Goal: Find specific page/section: Find specific page/section

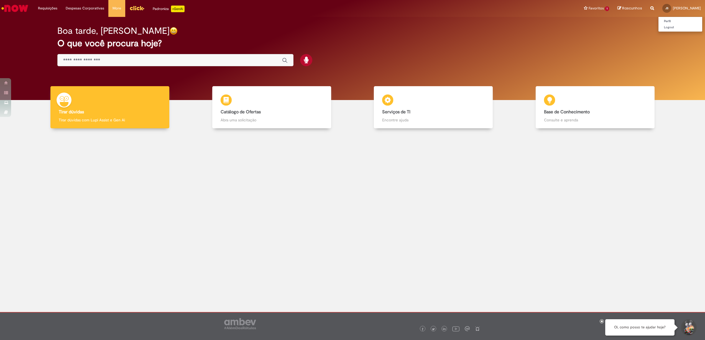
click at [665, 7] on span "JS" at bounding box center [666, 8] width 3 height 4
click at [658, 18] on link "Perfil" at bounding box center [680, 21] width 44 height 6
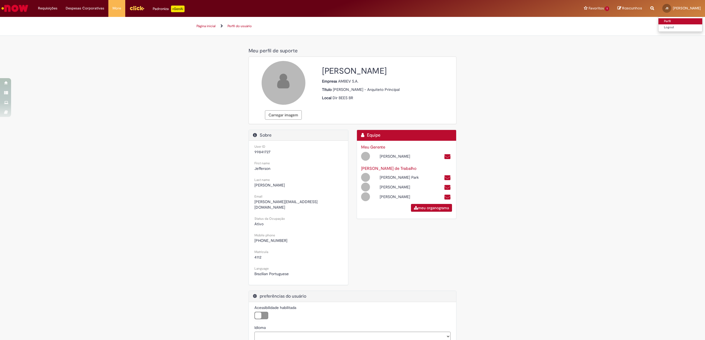
select select "**********"
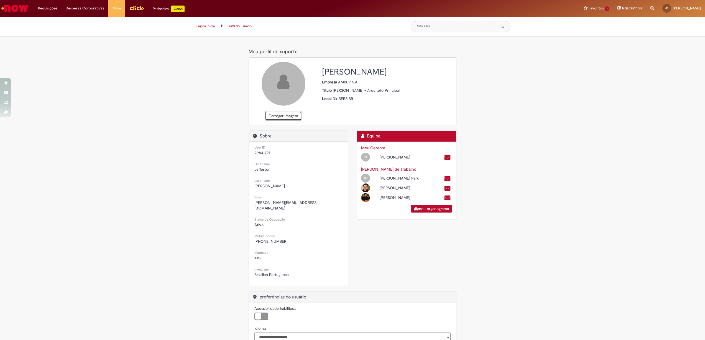
click at [285, 115] on button "Carregar imagem" at bounding box center [283, 115] width 37 height 9
click at [284, 93] on div at bounding box center [284, 84] width 44 height 44
click at [283, 115] on button "Carregar imagem" at bounding box center [283, 115] width 37 height 9
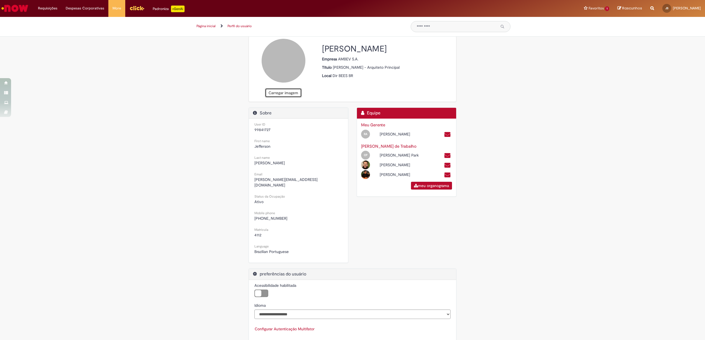
scroll to position [25, 0]
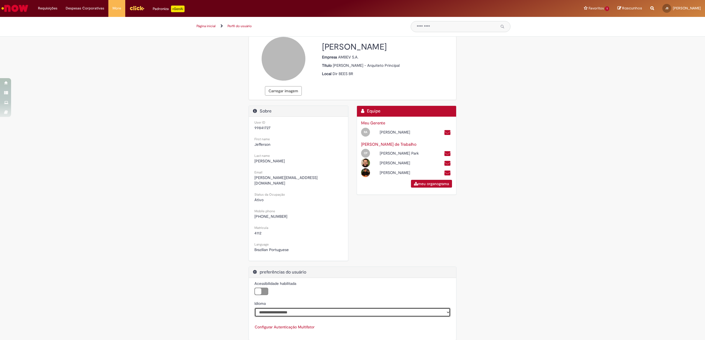
click at [299, 308] on select "**********" at bounding box center [352, 312] width 196 height 9
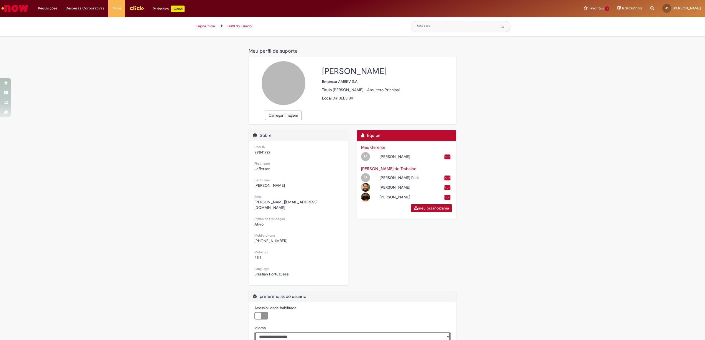
scroll to position [0, 0]
click at [246, 24] on link "Perfil do usuário" at bounding box center [240, 26] width 24 height 4
click at [210, 27] on link "Página inicial" at bounding box center [205, 26] width 19 height 4
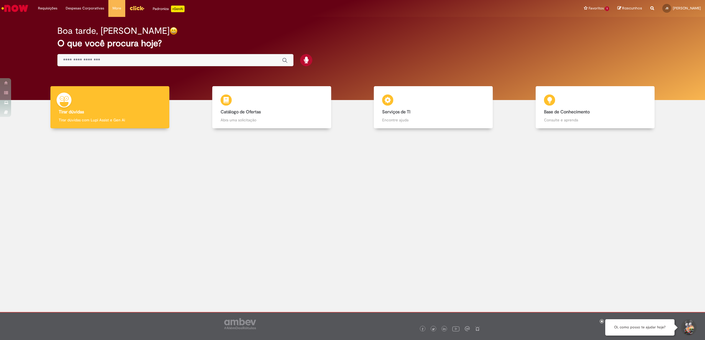
click at [139, 8] on img "Menu Cabeçalho" at bounding box center [136, 8] width 15 height 8
click at [580, 9] on li "Favoritos 1 Exibir todos os Favoritos Documentações" at bounding box center [597, 8] width 34 height 17
click at [580, 7] on li "Favoritos 1 Exibir todos os Favoritos Documentações" at bounding box center [597, 8] width 34 height 17
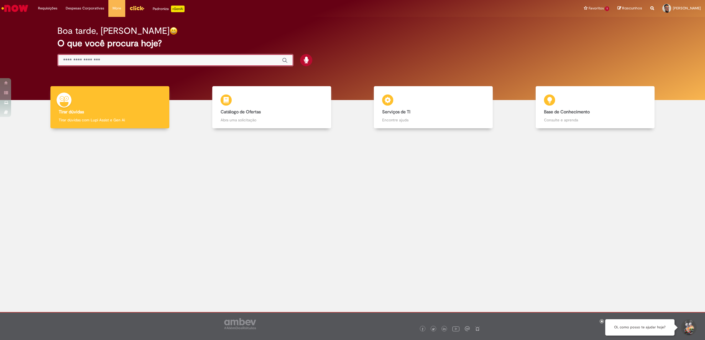
click at [217, 60] on input "Basta digitar aqui" at bounding box center [169, 60] width 213 height 6
type input "****"
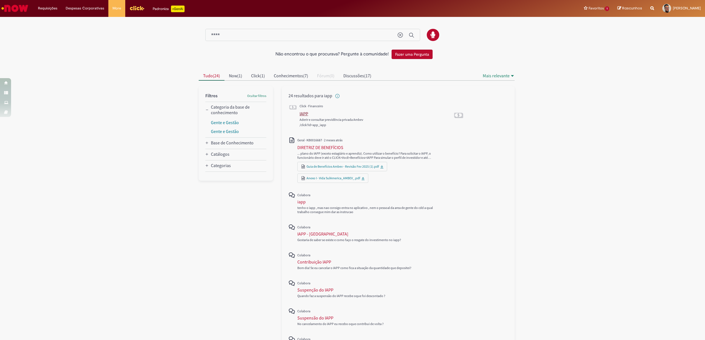
click at [302, 114] on div "IAPP" at bounding box center [304, 114] width 9 height 6
